Goal: Transaction & Acquisition: Purchase product/service

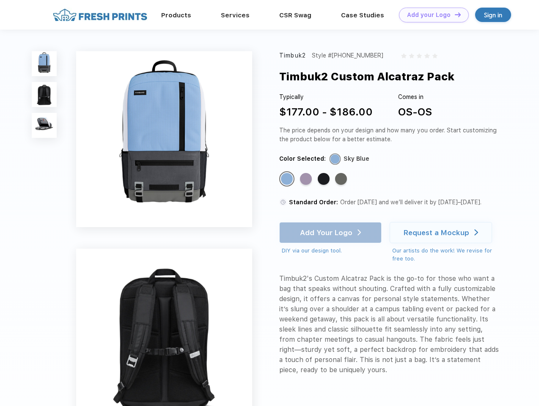
click at [431, 15] on link "Add your Logo Design Tool" at bounding box center [434, 15] width 70 height 15
click at [0, 0] on div "Design Tool" at bounding box center [0, 0] width 0 height 0
click at [454, 14] on link "Add your Logo Design Tool" at bounding box center [434, 15] width 70 height 15
click at [44, 64] on img at bounding box center [44, 63] width 25 height 25
click at [44, 95] on img at bounding box center [44, 94] width 25 height 25
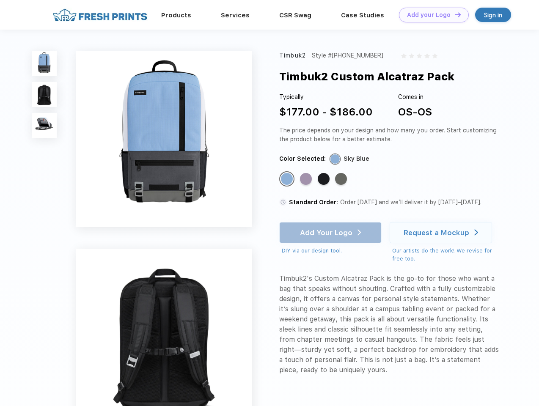
click at [44, 126] on img at bounding box center [44, 125] width 25 height 25
click at [288, 180] on div "Standard Color" at bounding box center [287, 179] width 12 height 12
click at [307, 180] on div "Standard Color" at bounding box center [306, 179] width 12 height 12
click at [325, 180] on div "Standard Color" at bounding box center [324, 179] width 12 height 12
click at [342, 180] on div "Standard Color" at bounding box center [341, 179] width 12 height 12
